Goal: Task Accomplishment & Management: Complete application form

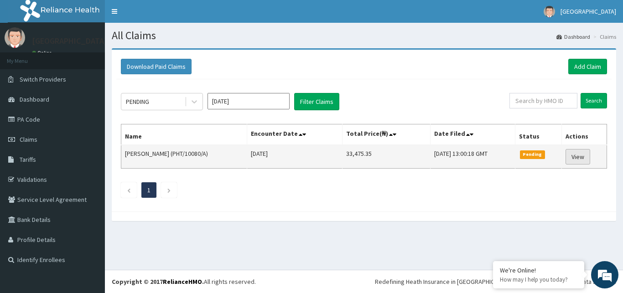
click at [578, 157] on link "View" at bounding box center [577, 156] width 25 height 15
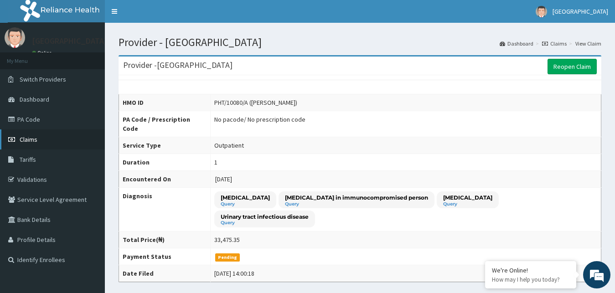
click at [26, 143] on span "Claims" at bounding box center [29, 139] width 18 height 8
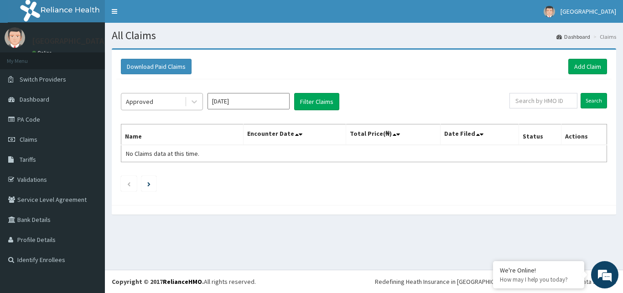
click at [162, 99] on div "Approved" at bounding box center [152, 101] width 63 height 15
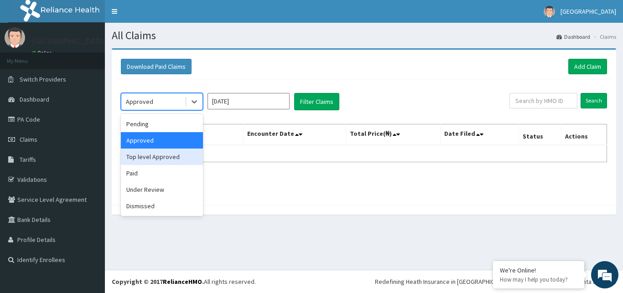
click at [159, 161] on div "Top level Approved" at bounding box center [162, 157] width 82 height 16
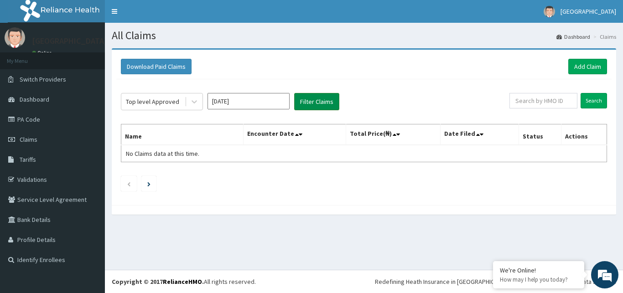
click at [316, 104] on button "Filter Claims" at bounding box center [316, 101] width 45 height 17
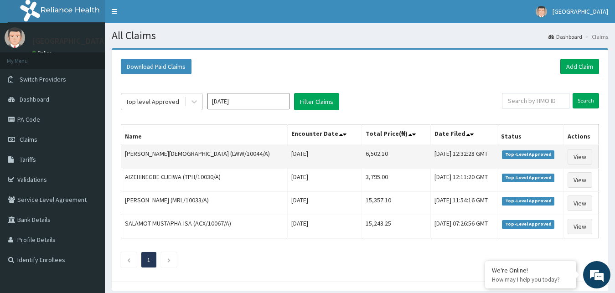
click at [533, 155] on span "Top-Level Approved" at bounding box center [528, 154] width 52 height 8
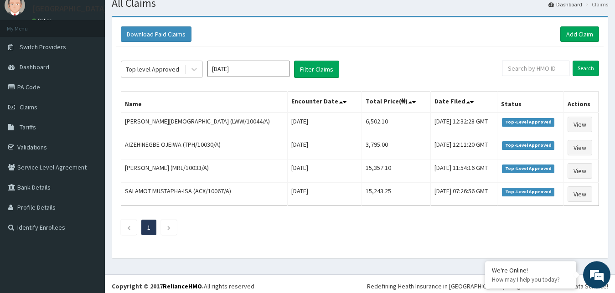
scroll to position [37, 0]
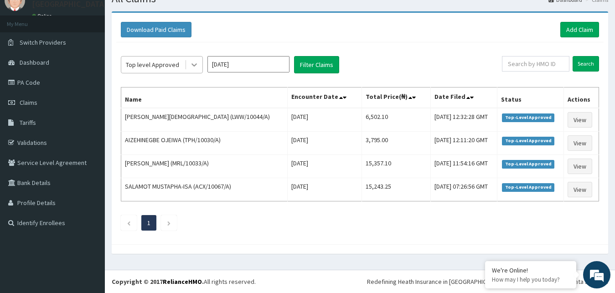
click at [191, 62] on icon at bounding box center [194, 64] width 9 height 9
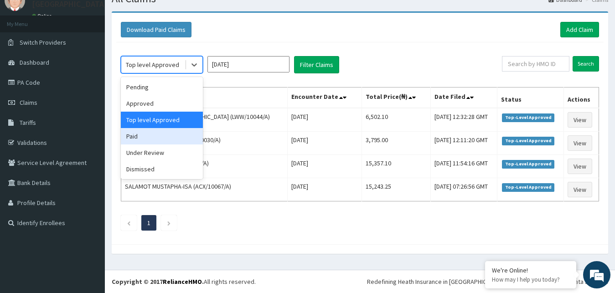
click at [160, 139] on div "Paid" at bounding box center [162, 136] width 82 height 16
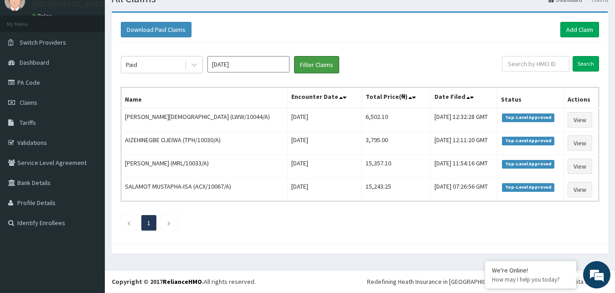
drag, startPoint x: 318, startPoint y: 59, endPoint x: 283, endPoint y: 60, distance: 35.6
click at [317, 59] on button "Filter Claims" at bounding box center [316, 64] width 45 height 17
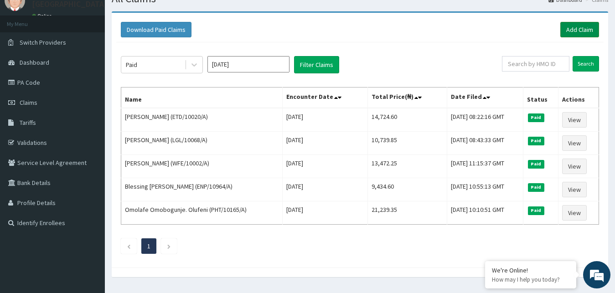
click at [578, 27] on link "Add Claim" at bounding box center [579, 29] width 39 height 15
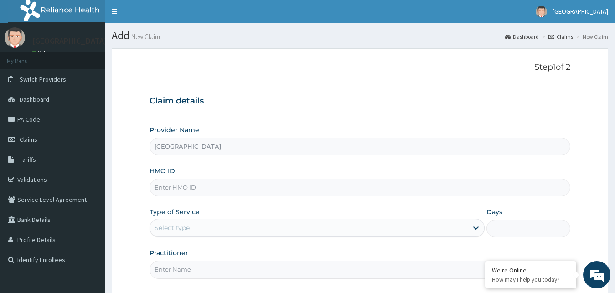
click at [185, 191] on input "HMO ID" at bounding box center [360, 188] width 421 height 18
type input "7"
type input "GOS/10002/A"
click at [430, 238] on div "Provider Name Preston Hospital HMO ID GOS/10002/A Type of Service Select type D…" at bounding box center [360, 201] width 421 height 153
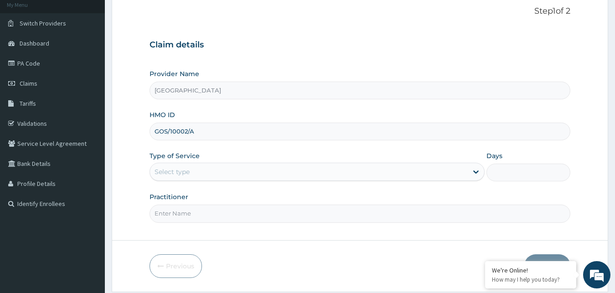
scroll to position [63, 0]
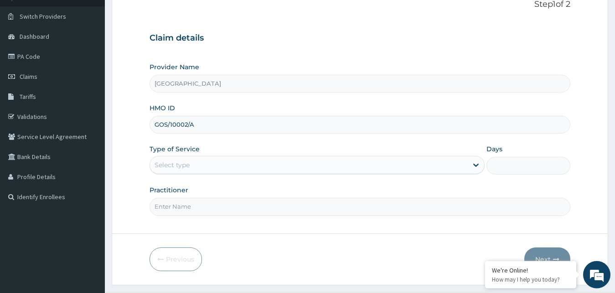
click at [448, 169] on div "Select type" at bounding box center [309, 165] width 318 height 15
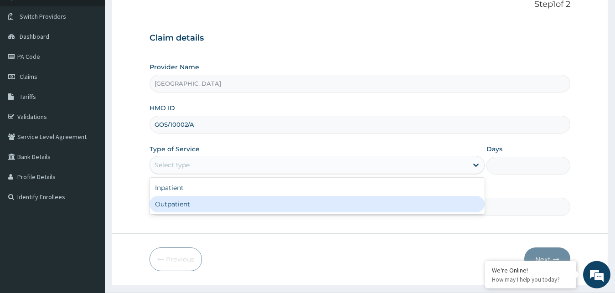
click at [319, 201] on div "Outpatient" at bounding box center [318, 204] width 336 height 16
type input "1"
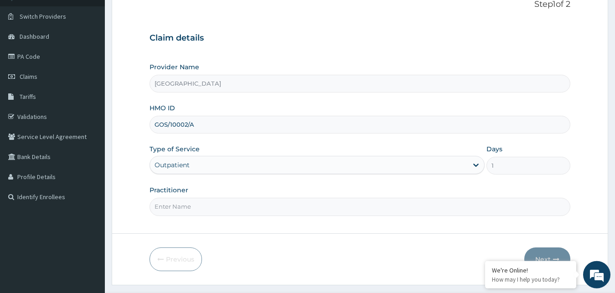
click at [290, 211] on input "Practitioner" at bounding box center [360, 207] width 421 height 18
type input "GOPD"
click at [548, 253] on button "Next" at bounding box center [547, 260] width 46 height 24
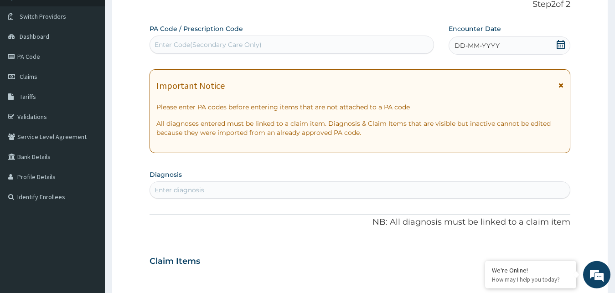
click at [565, 46] on icon at bounding box center [560, 44] width 9 height 9
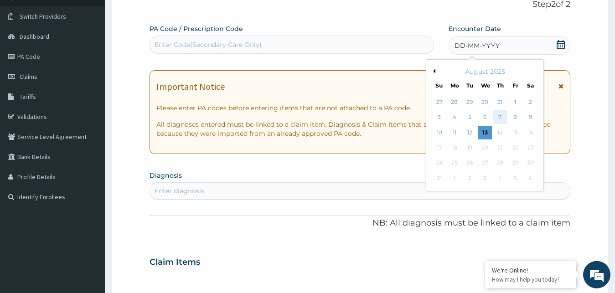
click at [501, 114] on div "7" at bounding box center [500, 118] width 14 height 14
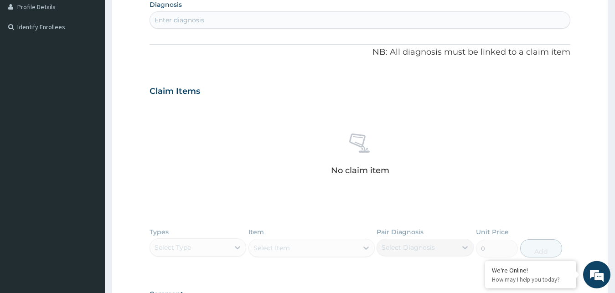
scroll to position [235, 0]
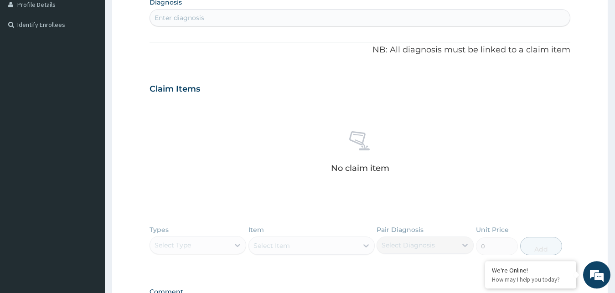
click at [369, 17] on div "Enter diagnosis" at bounding box center [360, 17] width 420 height 15
type input "MALARIA"
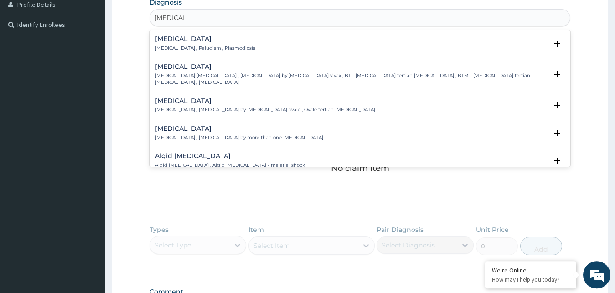
click at [358, 37] on div "Malaria Malaria , Paludism , Plasmodiosis" at bounding box center [360, 44] width 410 height 16
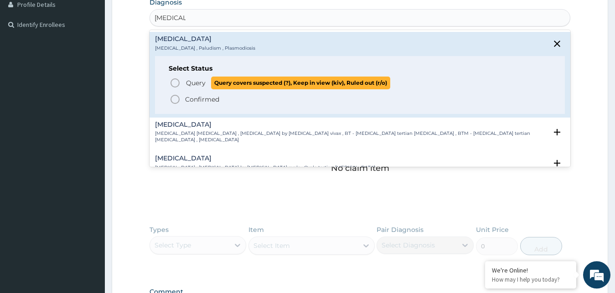
click at [182, 83] on span "Query Query covers suspected (?), Keep in view (kiv), Ruled out (r/o)" at bounding box center [361, 83] width 382 height 12
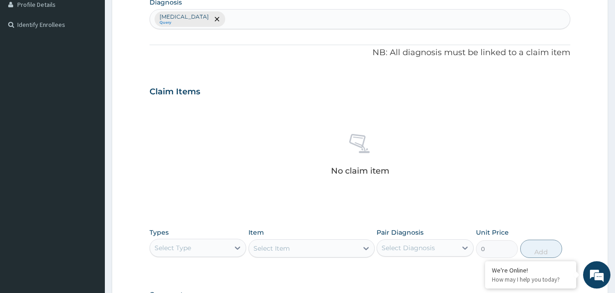
scroll to position [364, 0]
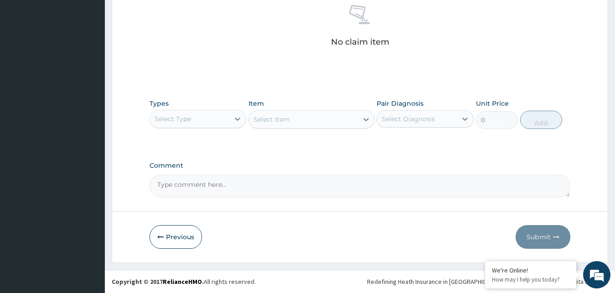
click at [212, 118] on div "Select Type" at bounding box center [190, 119] width 80 height 15
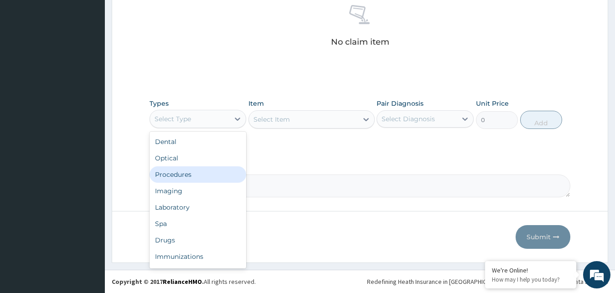
click at [192, 176] on div "Procedures" at bounding box center [198, 174] width 97 height 16
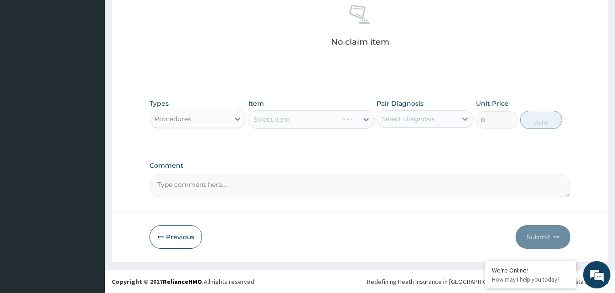
click at [313, 122] on div "Select Item" at bounding box center [311, 119] width 126 height 18
click at [234, 119] on icon at bounding box center [237, 118] width 9 height 9
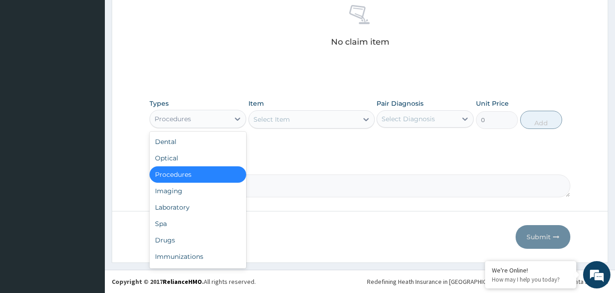
click at [350, 117] on div "Select Item" at bounding box center [303, 119] width 109 height 15
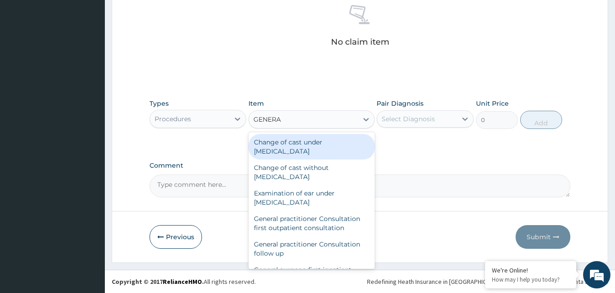
type input "GENERAL"
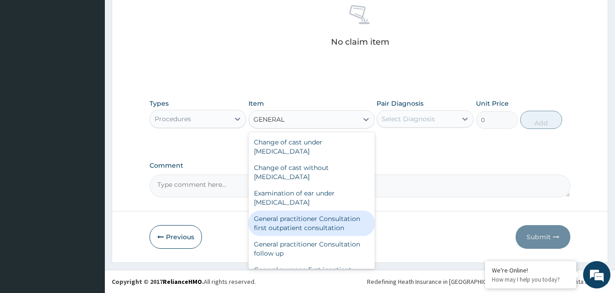
click at [334, 221] on div "General practitioner Consultation first outpatient consultation" at bounding box center [311, 224] width 126 height 26
type input "3795"
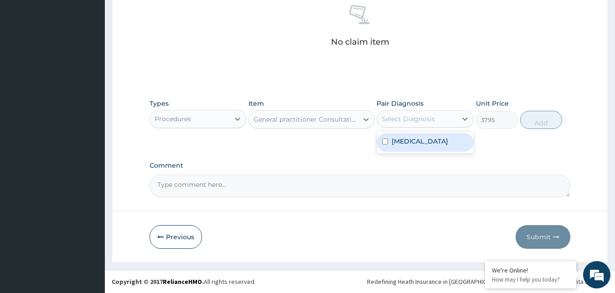
click at [441, 118] on div "Select Diagnosis" at bounding box center [417, 119] width 80 height 15
click at [410, 141] on label "Malaria" at bounding box center [420, 141] width 57 height 9
checkbox input "true"
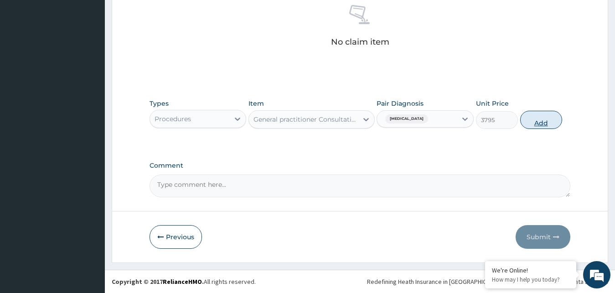
click at [539, 119] on button "Add" at bounding box center [541, 120] width 42 height 18
type input "0"
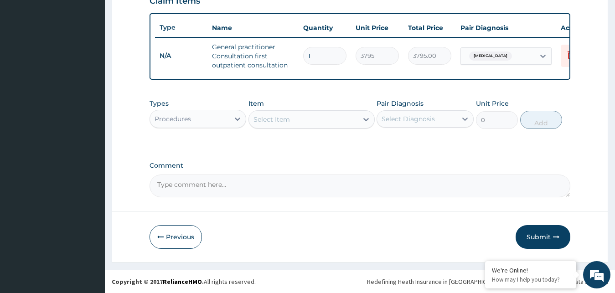
scroll to position [334, 0]
click at [551, 242] on button "Submit" at bounding box center [543, 237] width 55 height 24
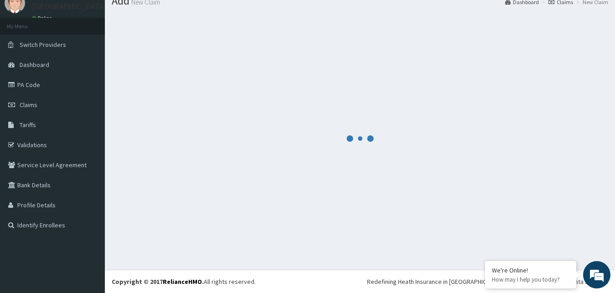
scroll to position [35, 0]
